Goal: Information Seeking & Learning: Find specific fact

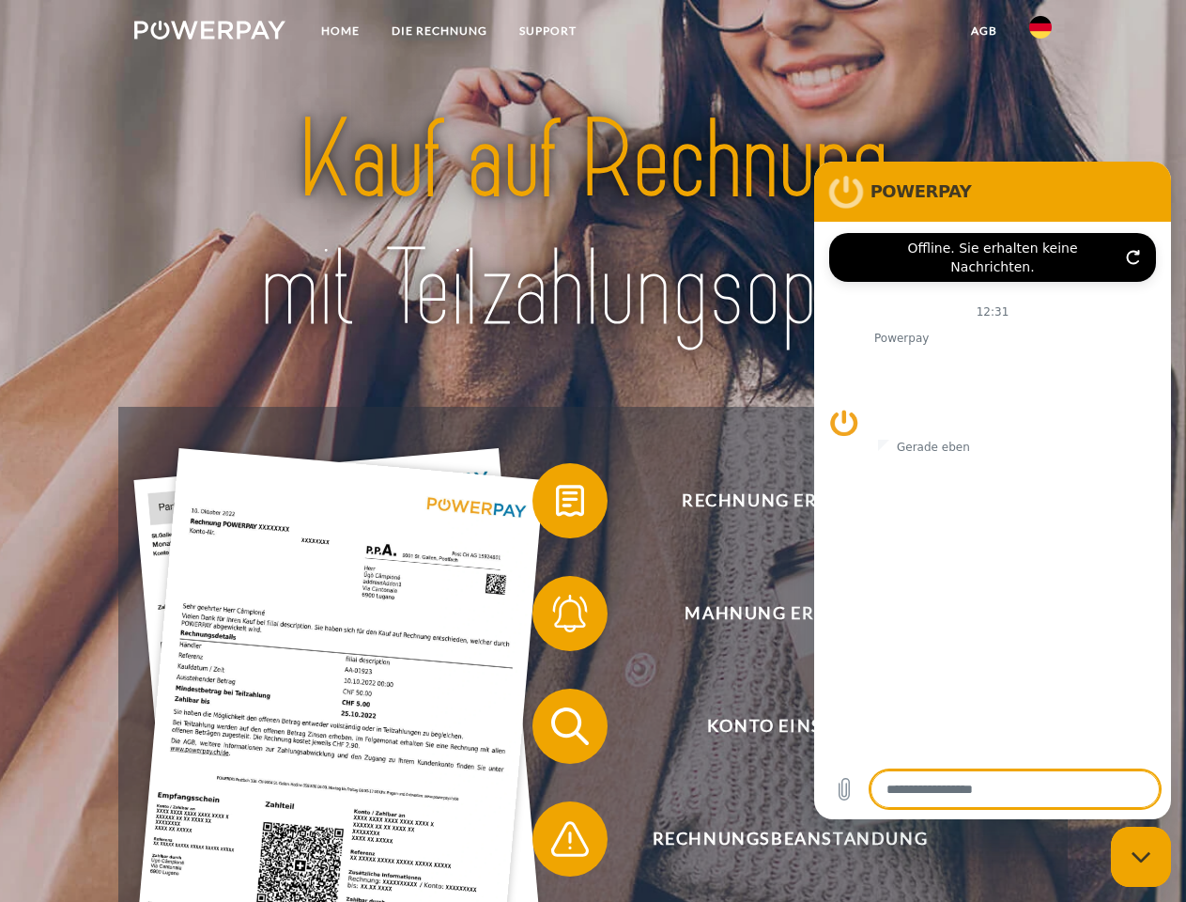
click at [209, 33] on img at bounding box center [209, 30] width 151 height 19
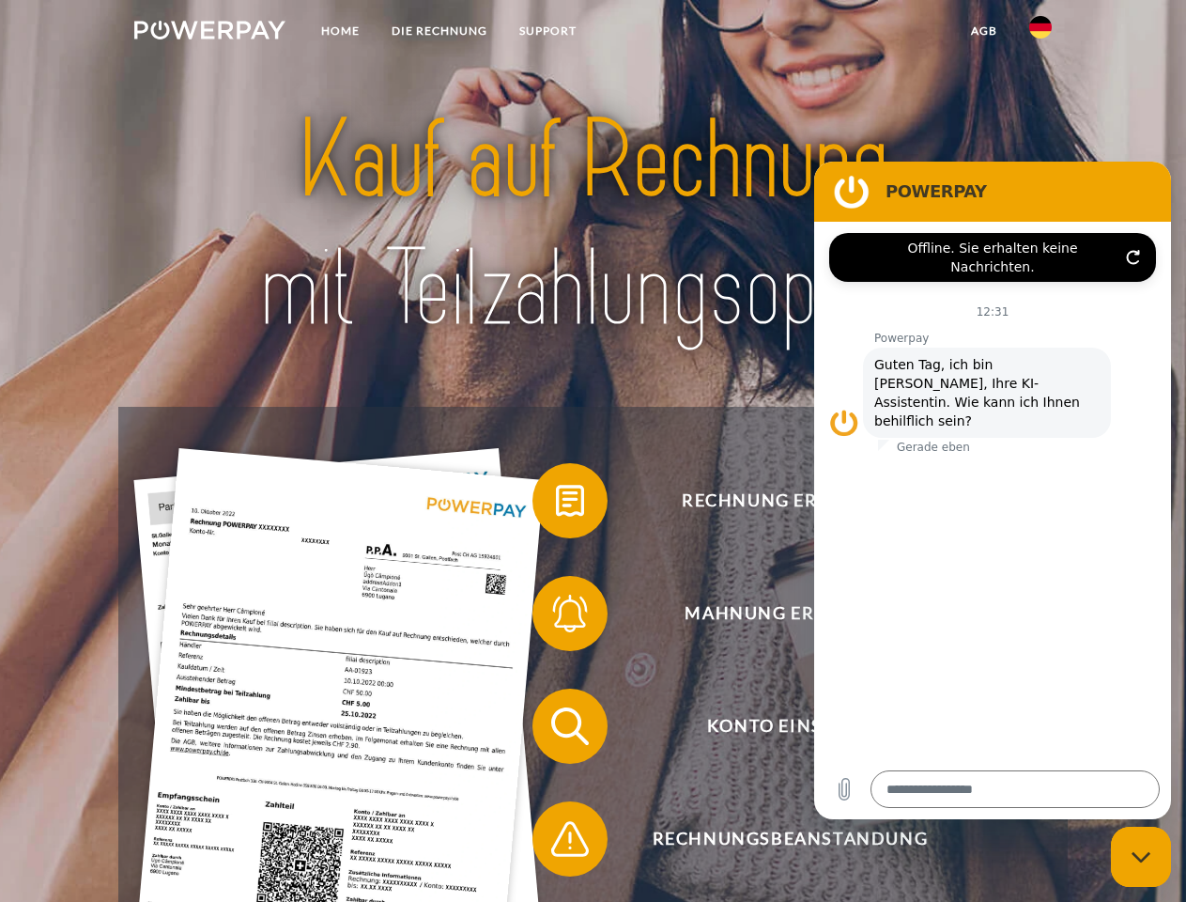
click at [1041, 33] on img at bounding box center [1041, 27] width 23 height 23
click at [984, 31] on link "agb" at bounding box center [984, 31] width 58 height 34
click at [556, 504] on span at bounding box center [542, 501] width 94 height 94
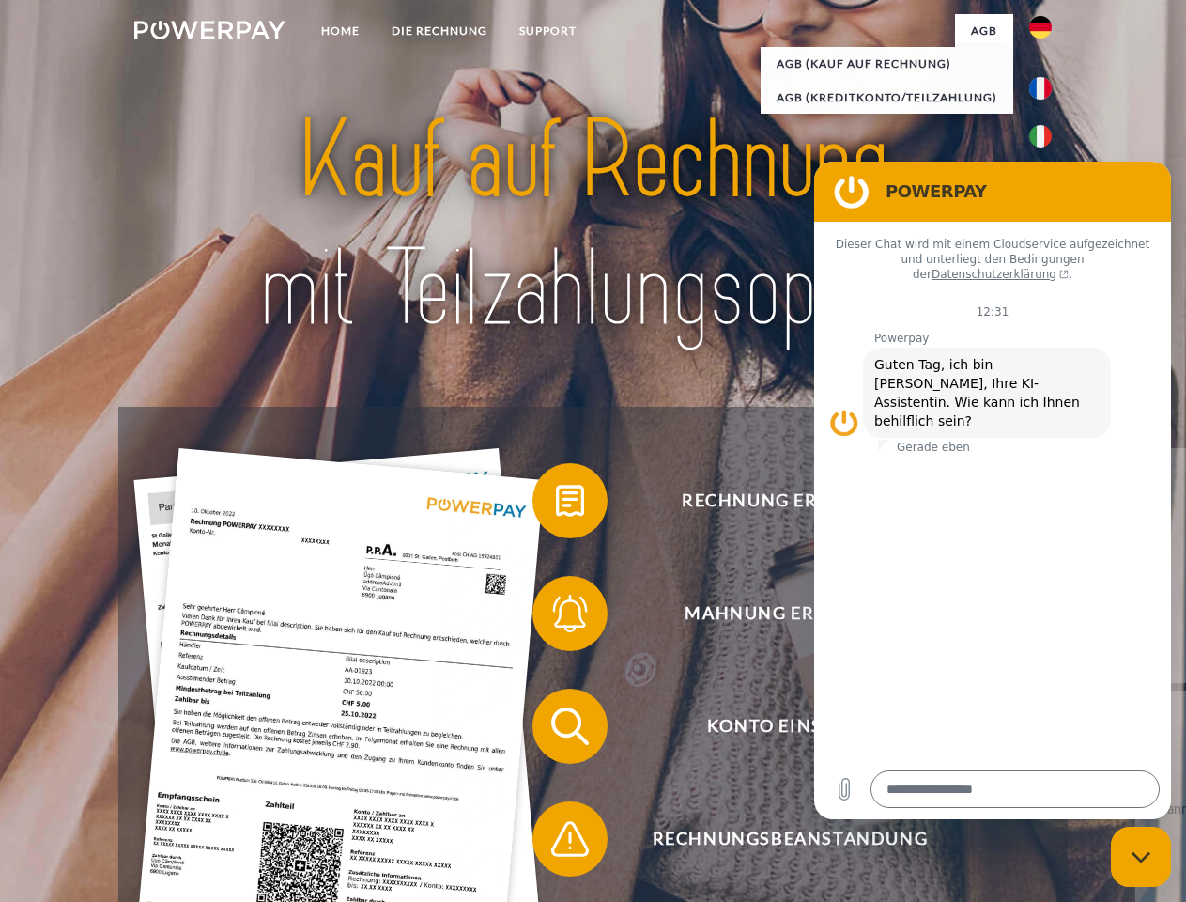
click at [556, 617] on div "Rechnung erhalten? Mahnung erhalten? Konto einsehen" at bounding box center [592, 783] width 949 height 752
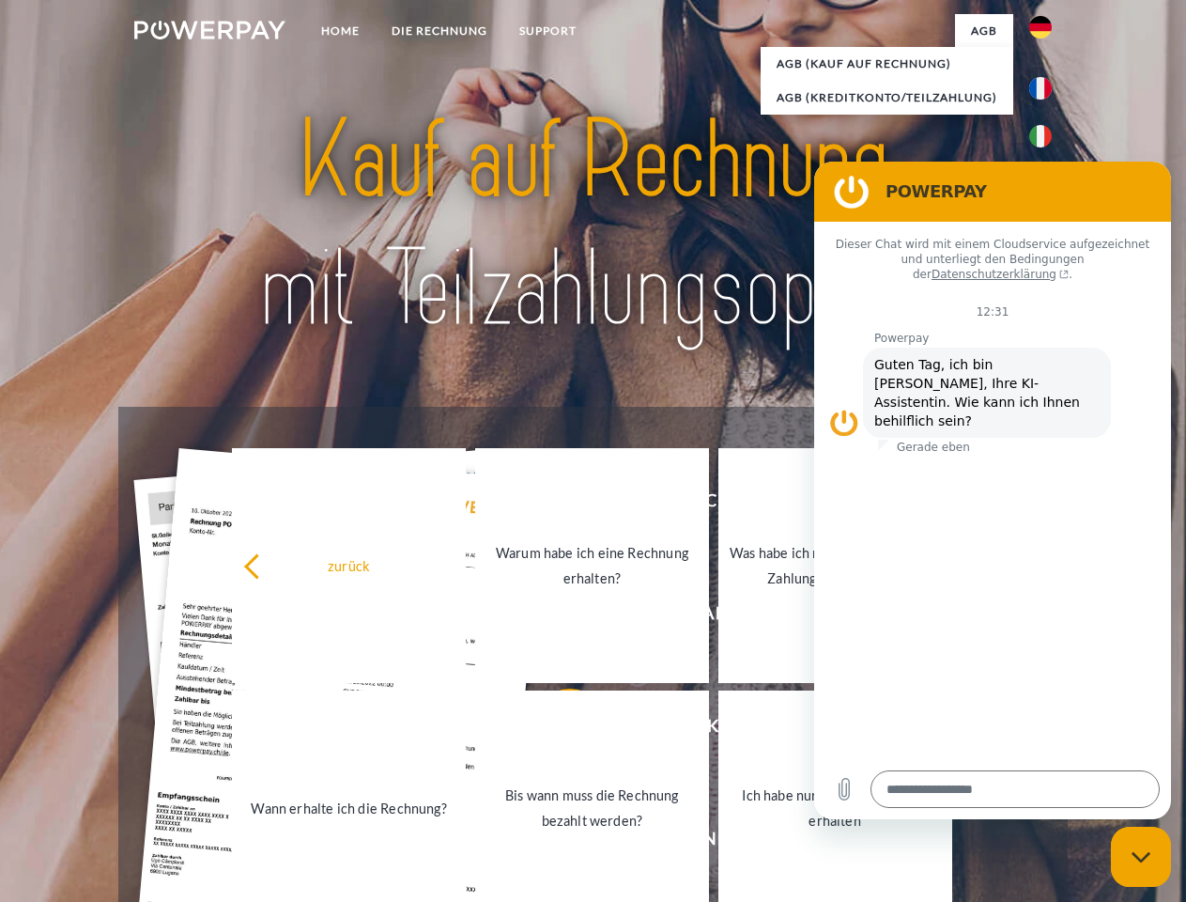
click at [556, 730] on link "Bis wann muss die Rechnung bezahlt werden?" at bounding box center [592, 807] width 234 height 235
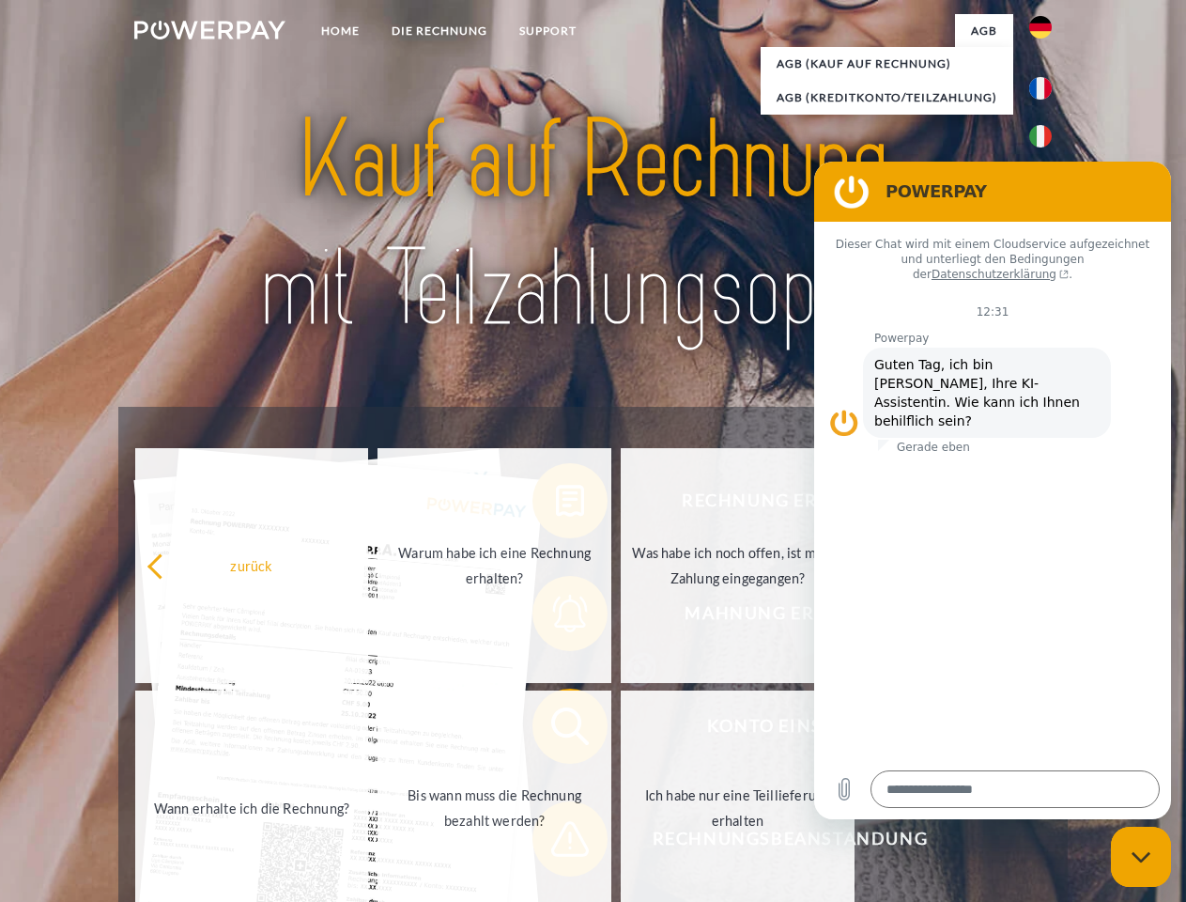
click at [556, 843] on span at bounding box center [542, 839] width 94 height 94
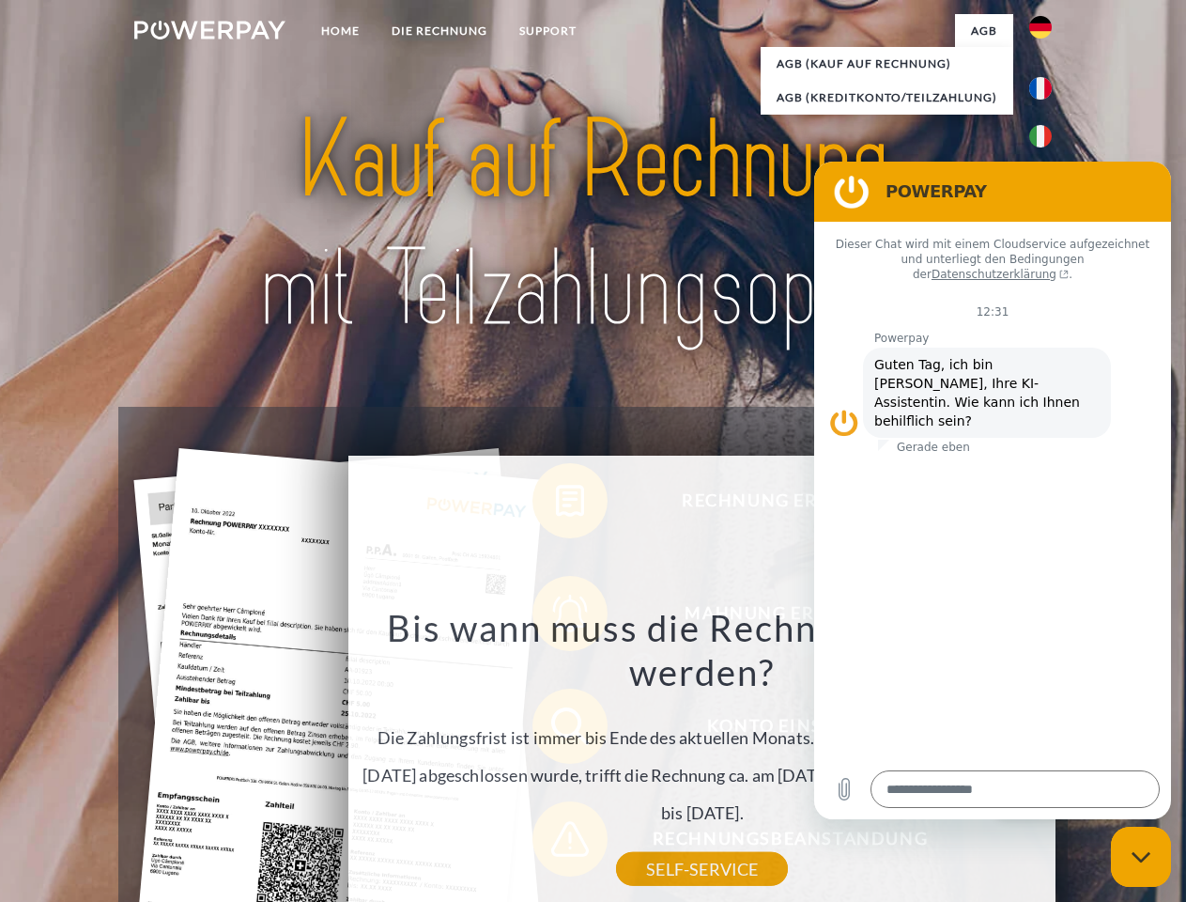
click at [1141, 857] on icon "Messaging-Fenster schließen" at bounding box center [1142, 857] width 20 height 12
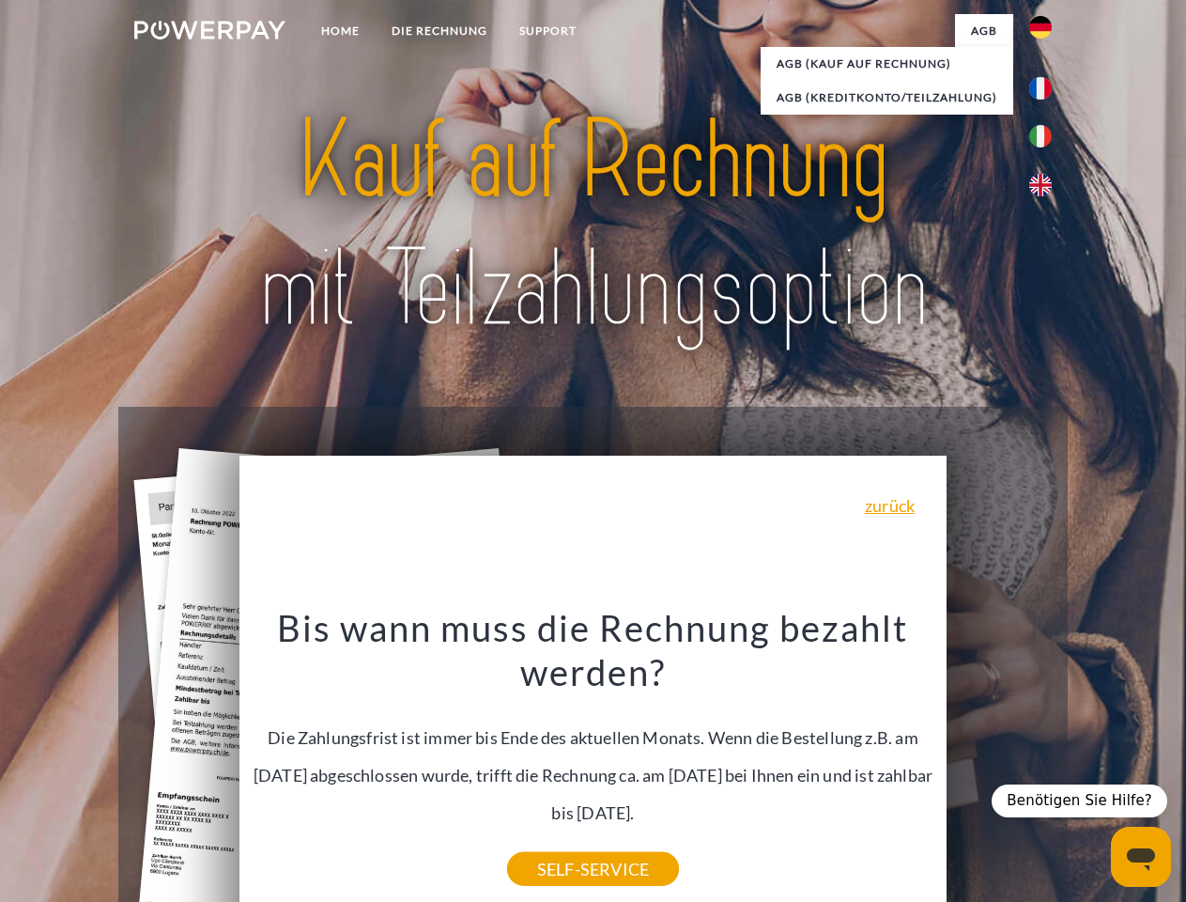
type textarea "*"
